Goal: Navigation & Orientation: Find specific page/section

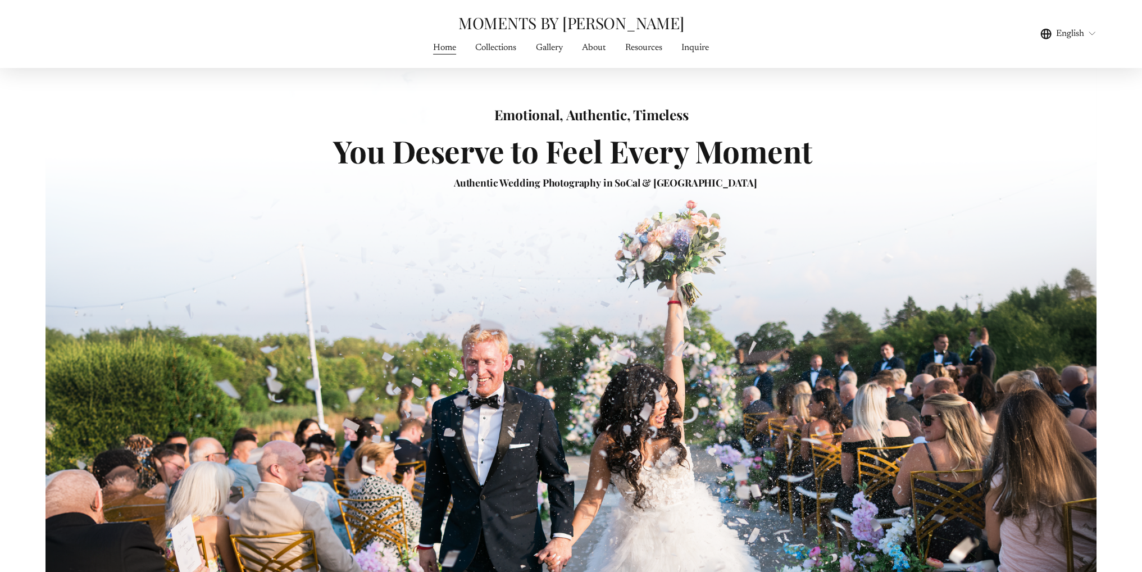
click at [552, 49] on span "Gallery" at bounding box center [549, 47] width 27 height 13
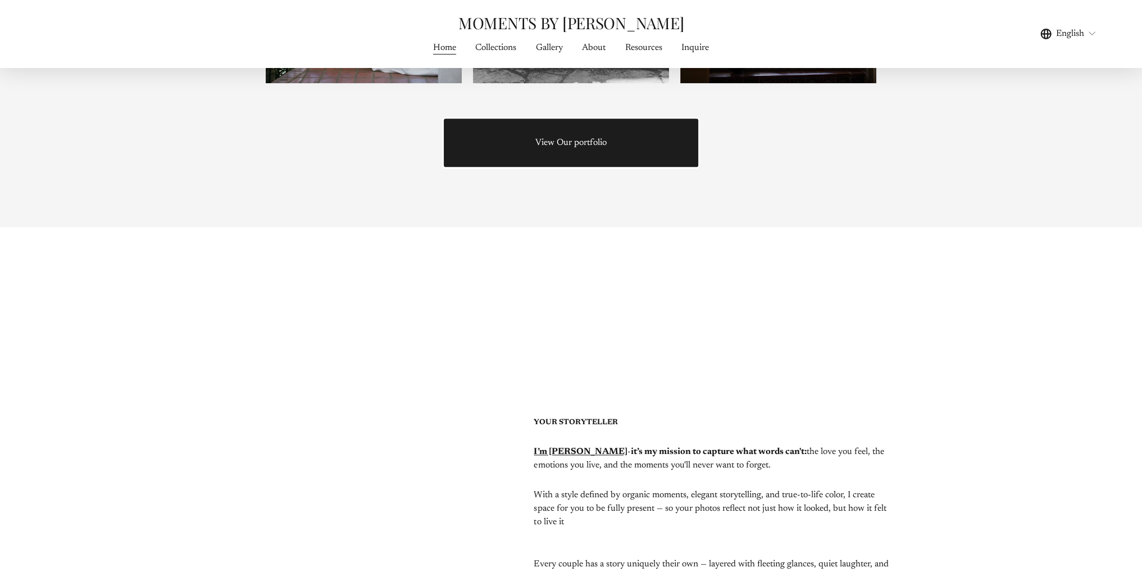
scroll to position [2134, 0]
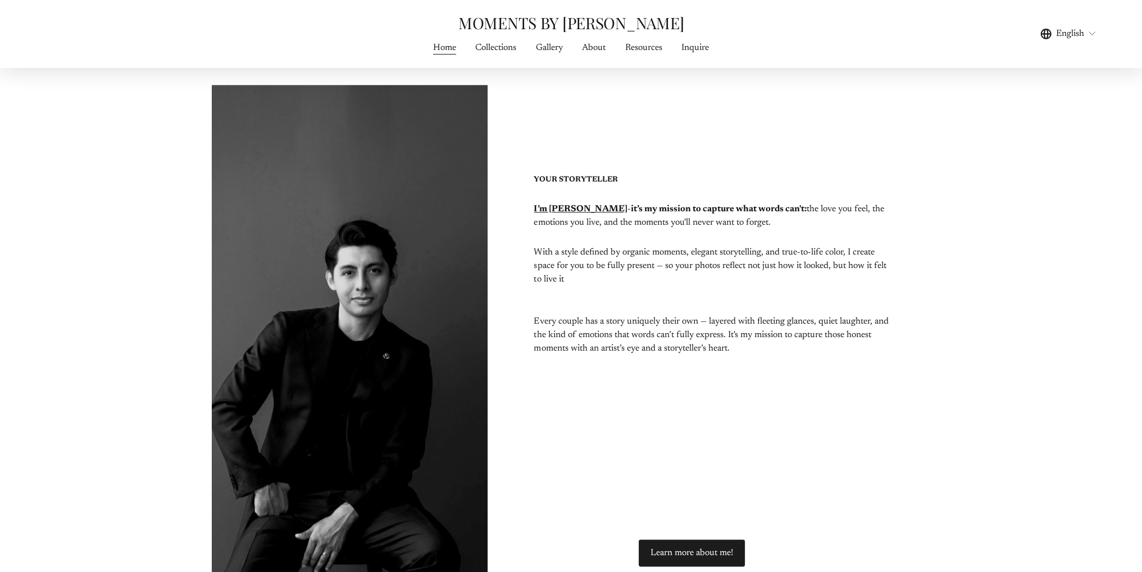
click at [498, 45] on link "Collections" at bounding box center [495, 47] width 41 height 15
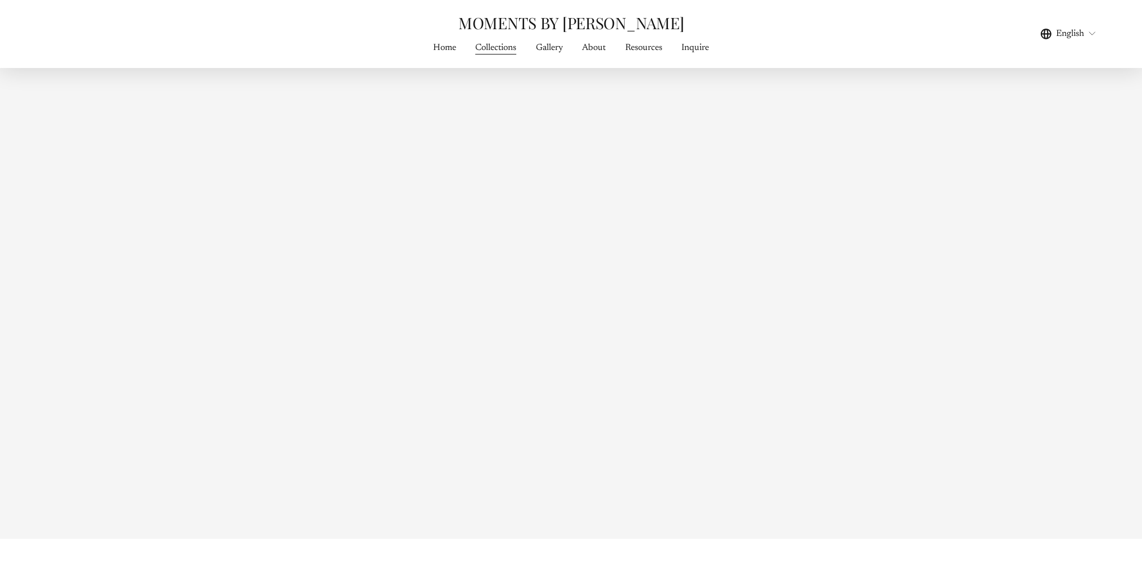
scroll to position [5111, 0]
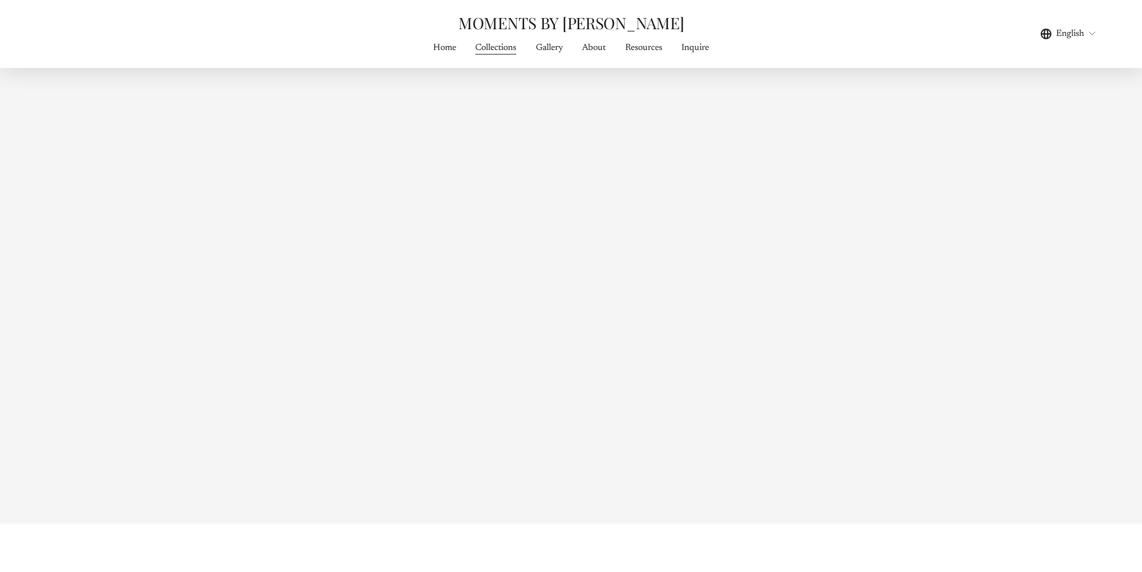
click at [447, 45] on link "Home" at bounding box center [444, 47] width 23 height 15
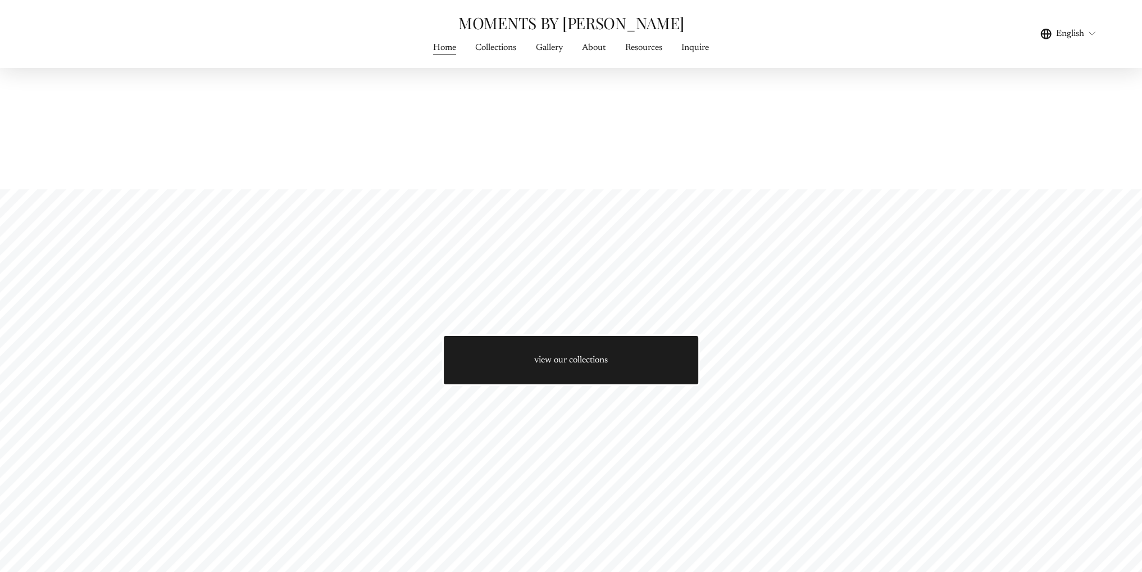
scroll to position [5170, 0]
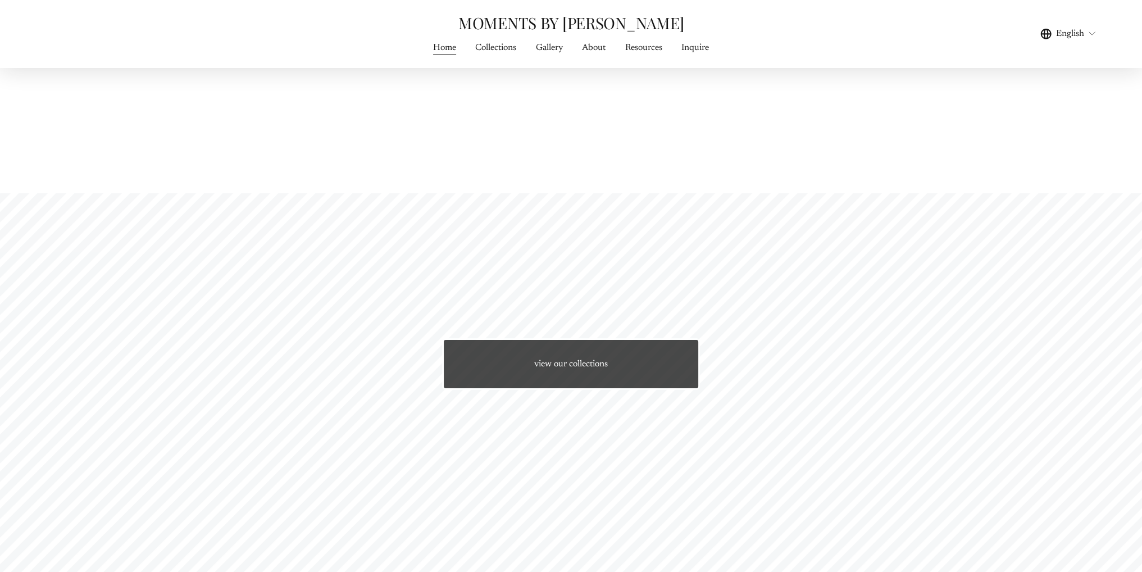
click at [572, 361] on link "view our collections" at bounding box center [571, 363] width 258 height 51
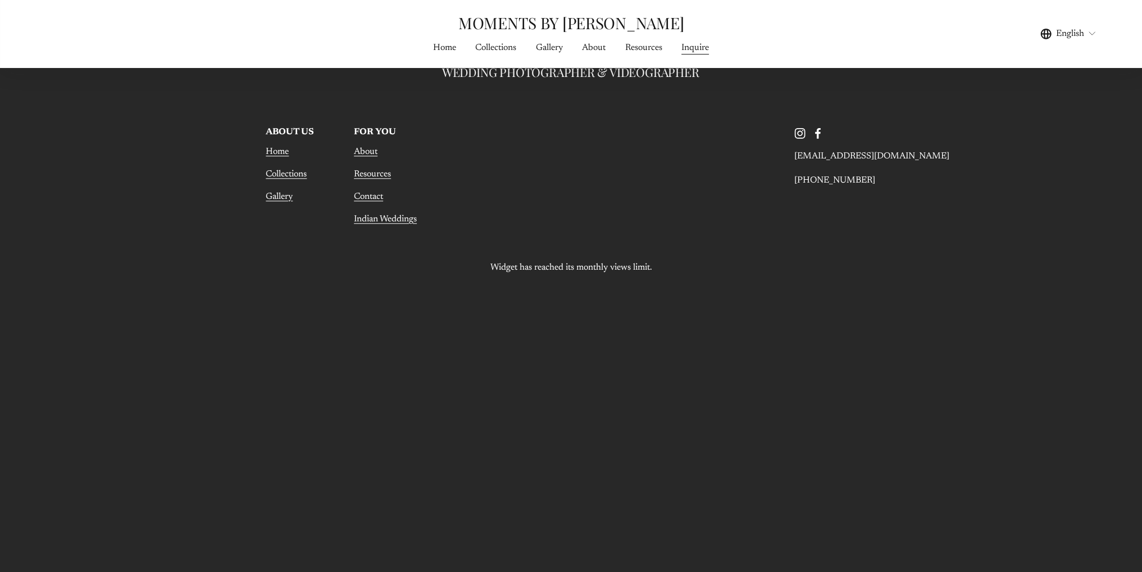
scroll to position [1685, 0]
click at [274, 199] on link "Gallery" at bounding box center [279, 193] width 27 height 13
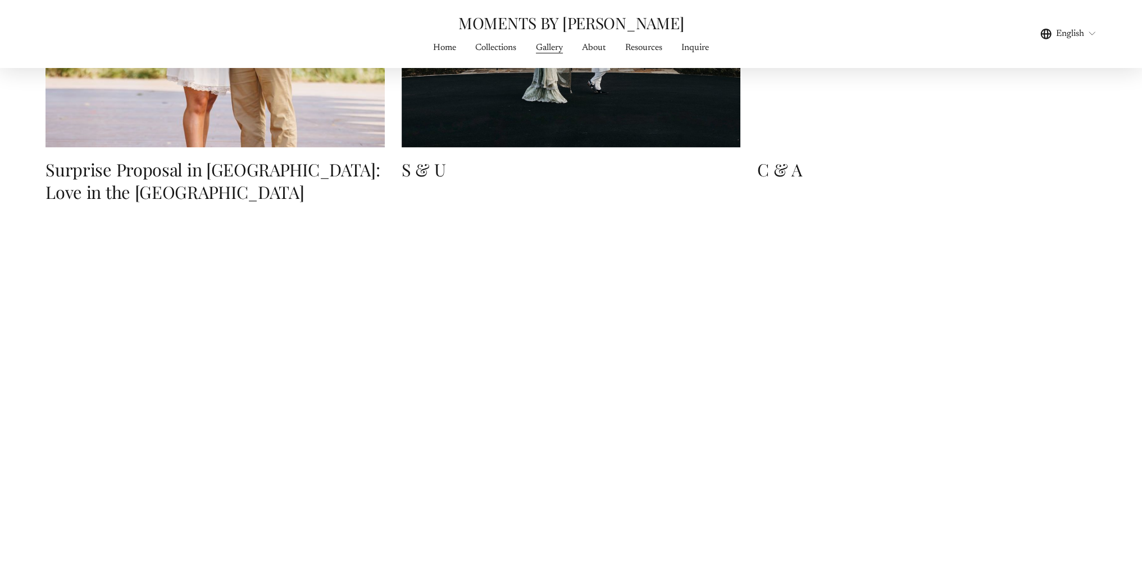
scroll to position [13593, 0]
